Goal: Transaction & Acquisition: Obtain resource

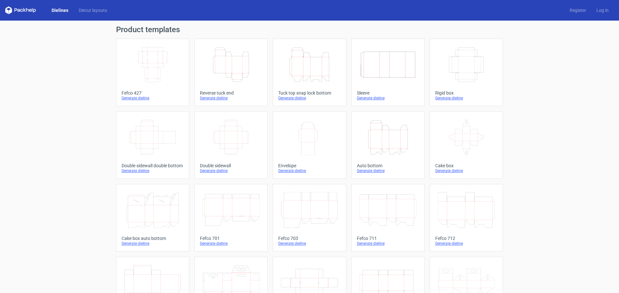
drag, startPoint x: 0, startPoint y: 0, endPoint x: 149, endPoint y: 58, distance: 160.4
click at [149, 58] on icon "Width Depth Height" at bounding box center [152, 65] width 57 height 36
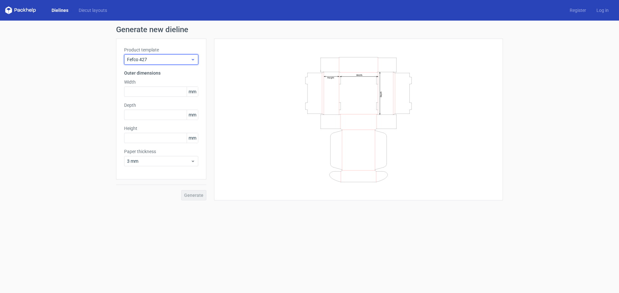
click at [152, 61] on span "Fefco 427" at bounding box center [158, 59] width 63 height 6
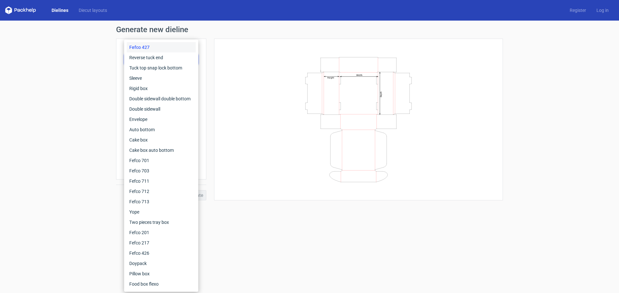
click at [227, 58] on div "Width Depth Height" at bounding box center [358, 120] width 273 height 146
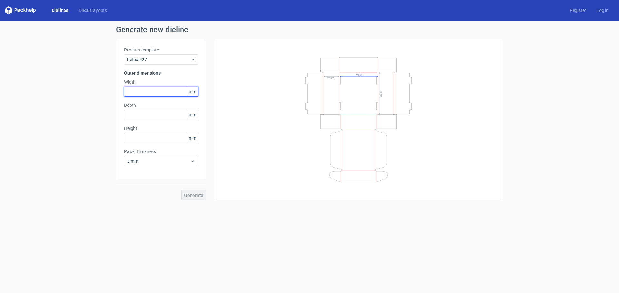
click at [152, 96] on input "text" at bounding box center [161, 92] width 74 height 10
type input "210"
type input "100"
type input "55"
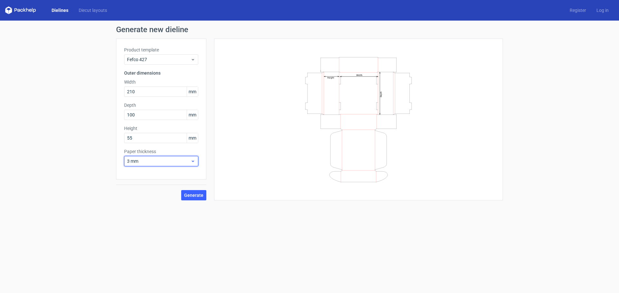
click at [180, 161] on span "3 mm" at bounding box center [158, 161] width 63 height 6
click at [144, 198] on div "1 mm" at bounding box center [161, 196] width 69 height 10
click at [196, 198] on button "Generate" at bounding box center [193, 195] width 25 height 10
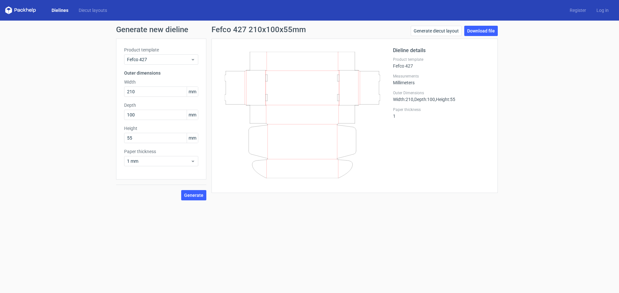
drag, startPoint x: 195, startPoint y: 197, endPoint x: 209, endPoint y: 251, distance: 55.2
click at [209, 251] on form "Generate new dieline Product template Fefco 427 Outer dimensions Width 210 mm D…" at bounding box center [309, 157] width 619 height 273
click at [485, 31] on link "Download file" at bounding box center [481, 31] width 34 height 10
